Goal: Information Seeking & Learning: Learn about a topic

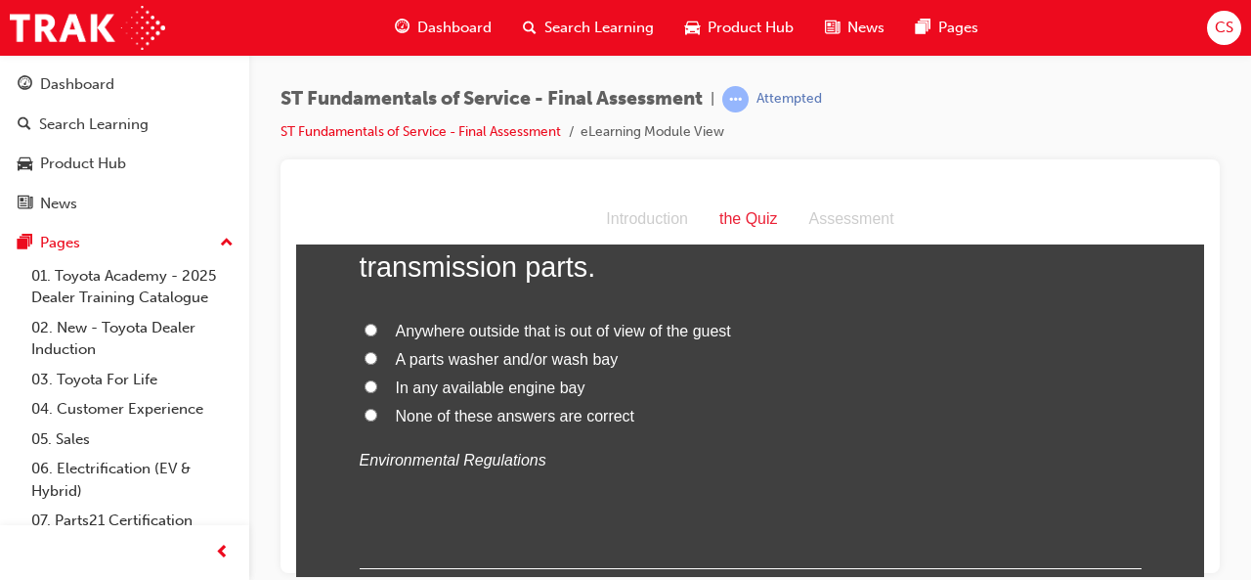
scroll to position [5034, 0]
click at [365, 407] on input "None of these answers are correct" at bounding box center [371, 413] width 13 height 13
radio input "true"
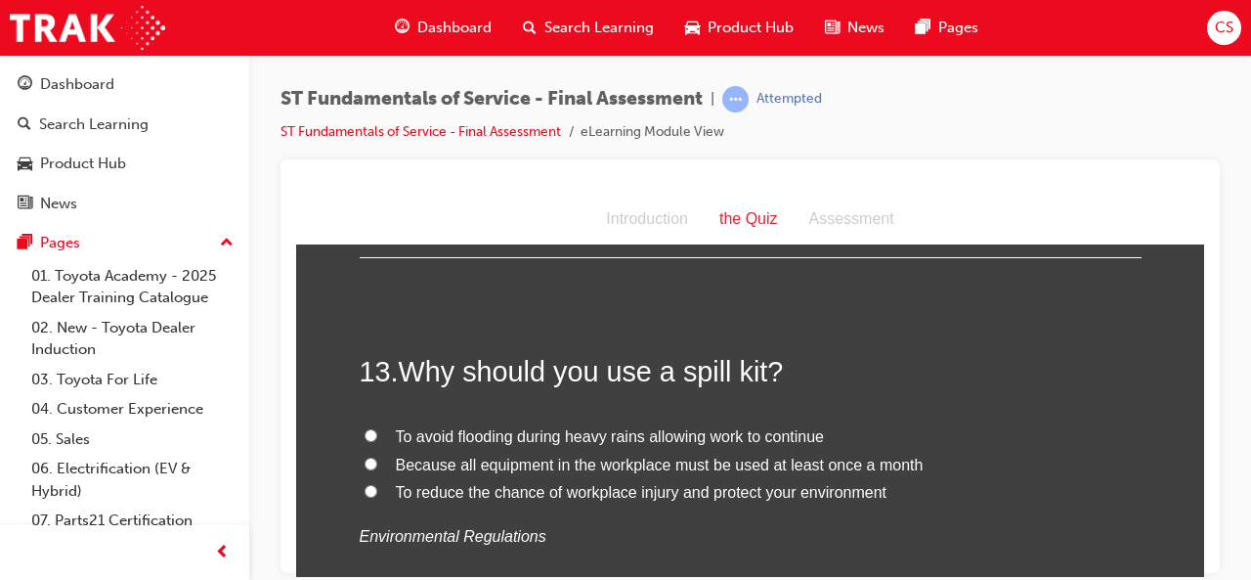
scroll to position [5351, 0]
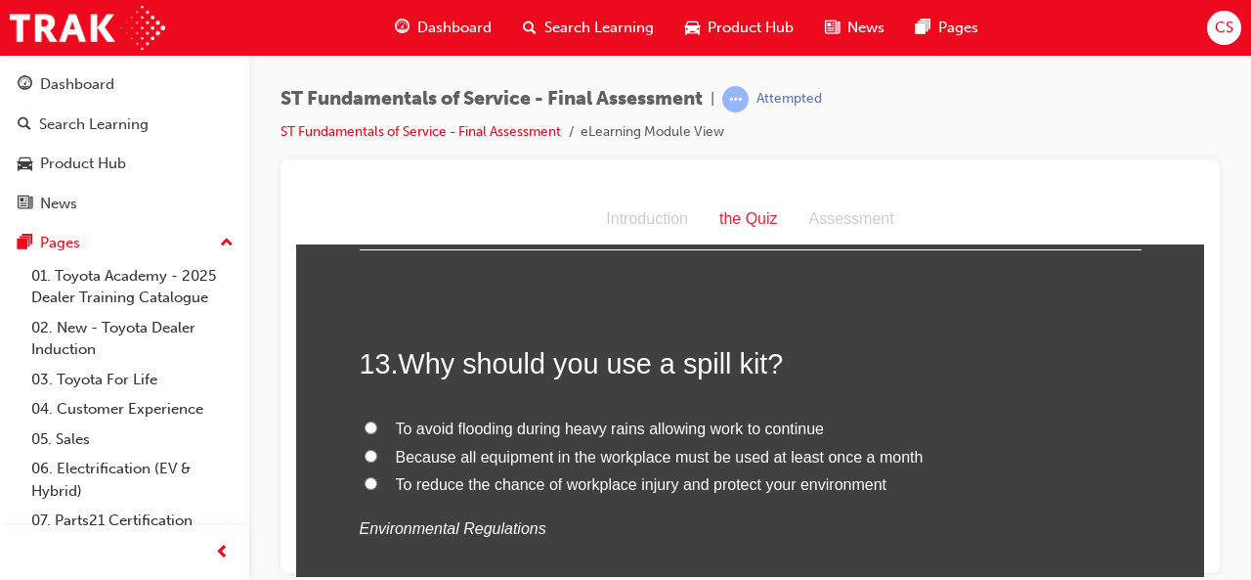
click at [366, 481] on input "To reduce the chance of workplace injury and protect your environment" at bounding box center [371, 482] width 13 height 13
radio input "true"
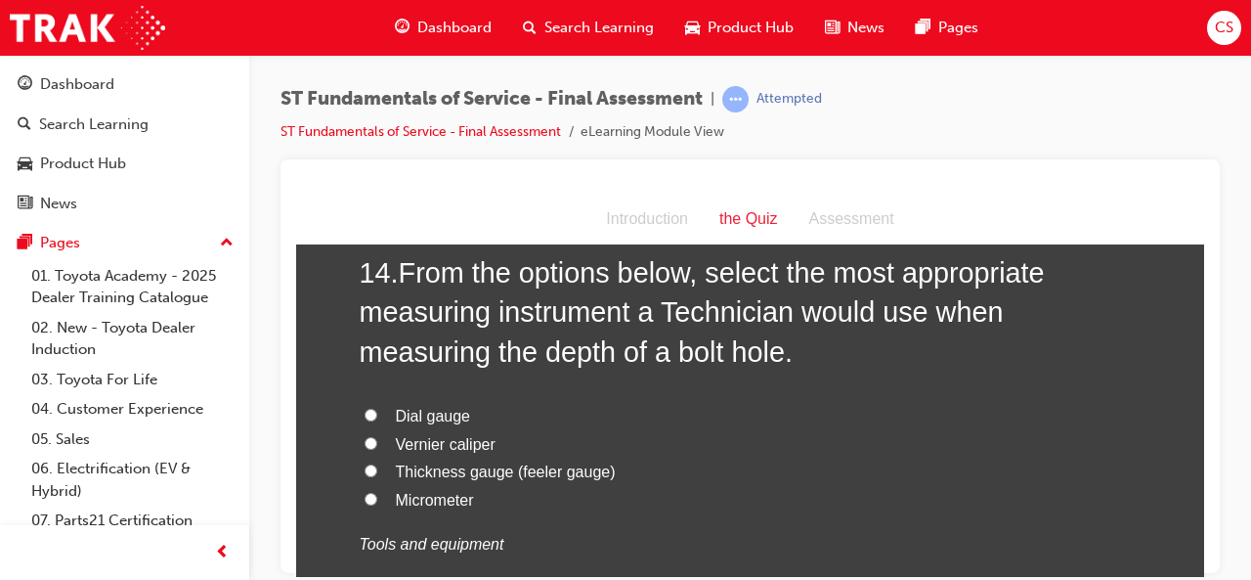
scroll to position [5831, 0]
click at [365, 440] on input "Vernier caliper" at bounding box center [371, 441] width 13 height 13
radio input "true"
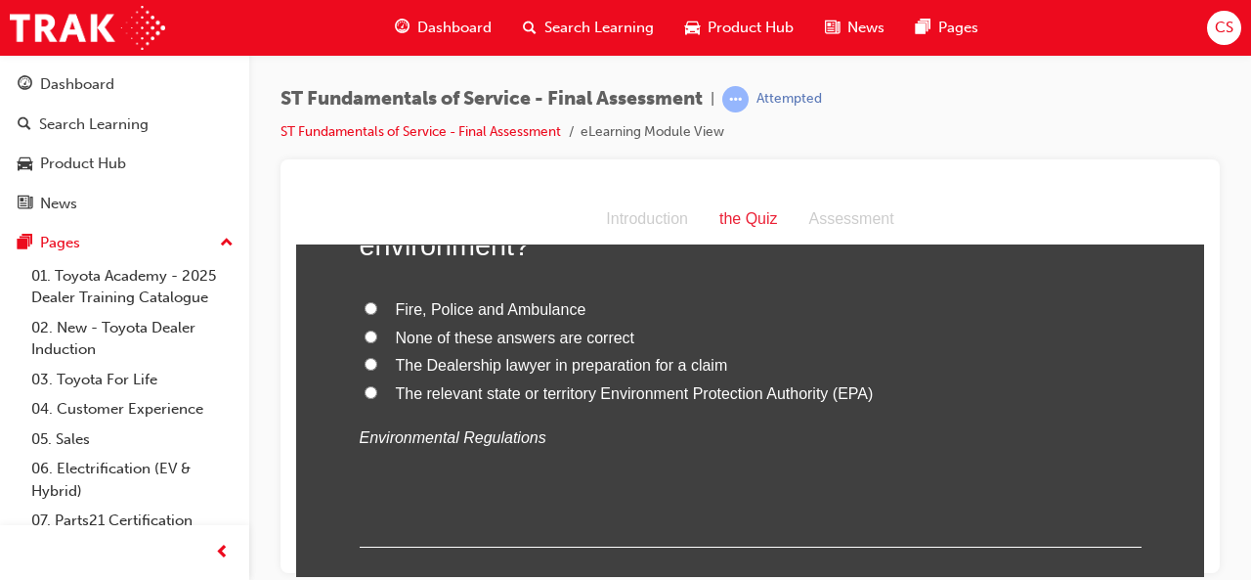
scroll to position [6463, 0]
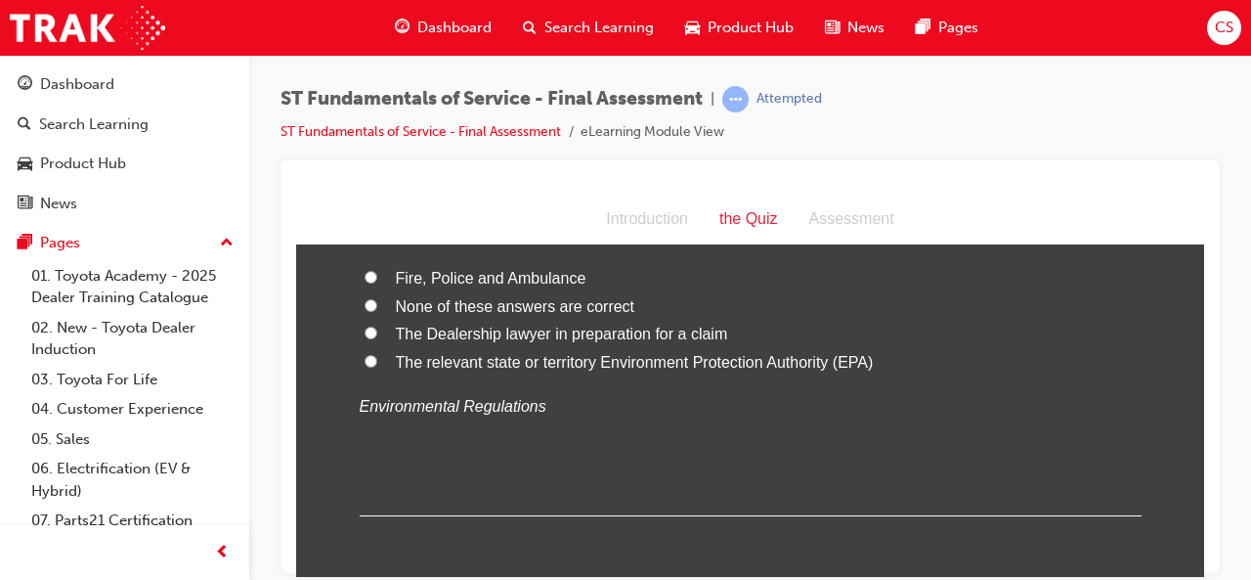
click at [365, 360] on input "The relevant state or territory Environment Protection Authority (EPA)" at bounding box center [371, 360] width 13 height 13
radio input "true"
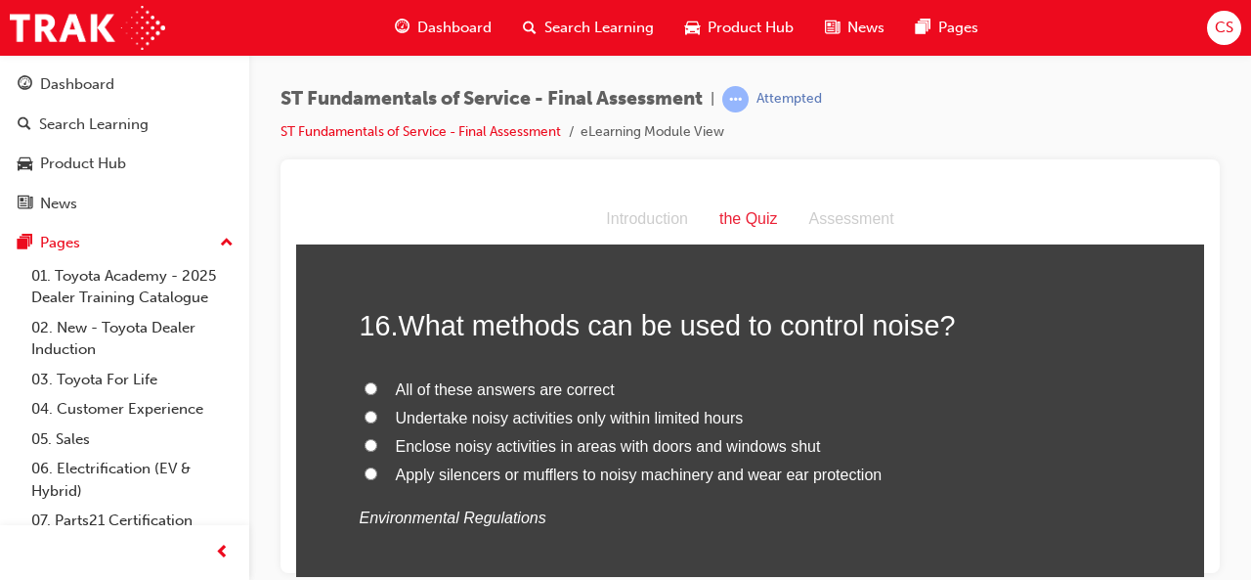
scroll to position [6768, 0]
click at [365, 380] on input "All of these answers are correct" at bounding box center [371, 386] width 13 height 13
radio input "true"
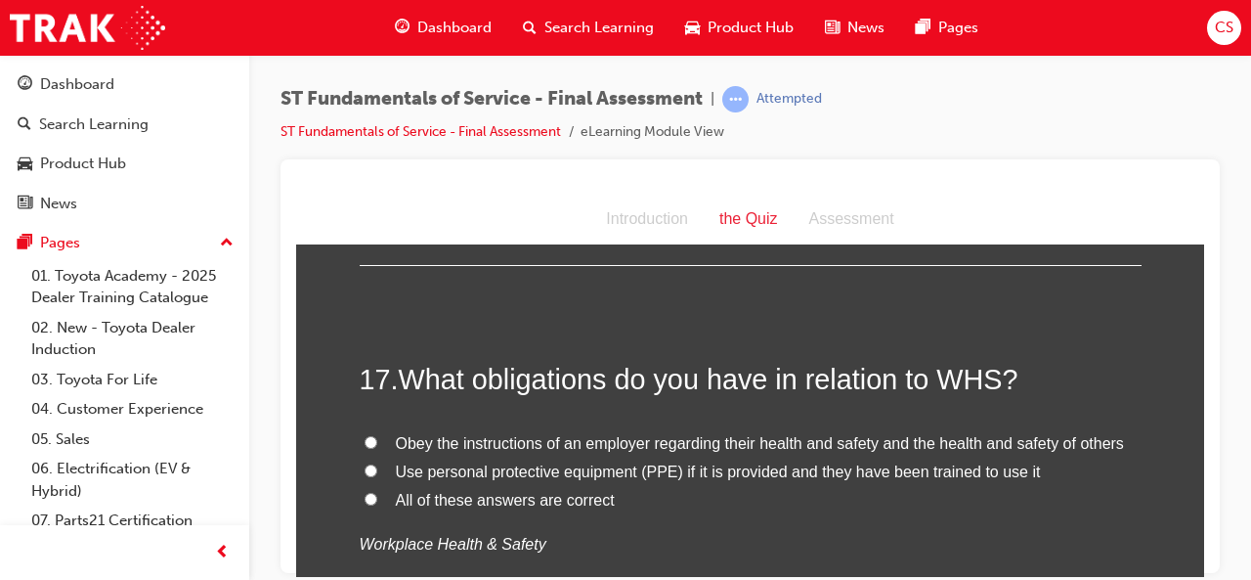
scroll to position [7133, 0]
